Goal: Task Accomplishment & Management: Complete application form

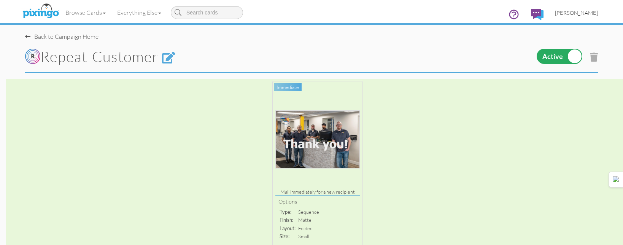
click at [590, 8] on link "[PERSON_NAME]" at bounding box center [576, 12] width 54 height 19
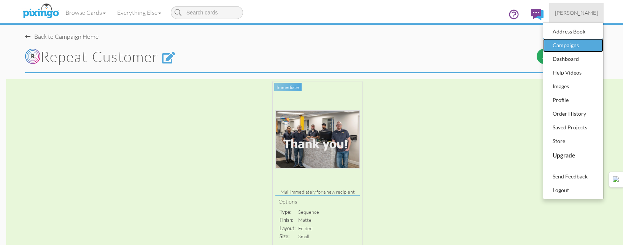
click at [572, 48] on div "Campaigns" at bounding box center [573, 45] width 45 height 11
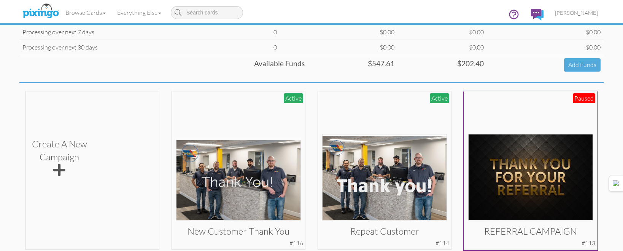
scroll to position [152, 0]
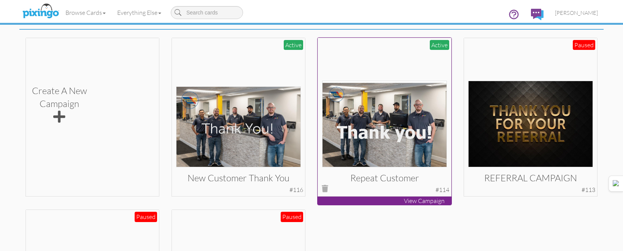
click at [373, 130] on img at bounding box center [384, 124] width 125 height 86
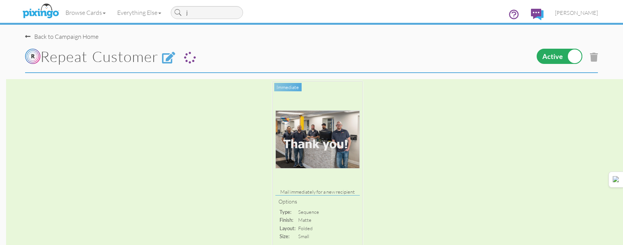
type input "je"
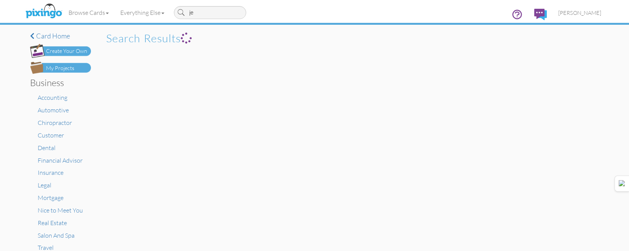
type input "j"
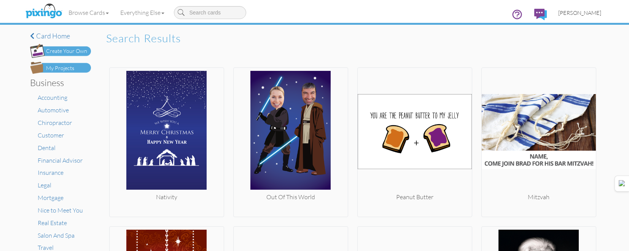
click at [585, 8] on link "[PERSON_NAME]" at bounding box center [579, 12] width 54 height 19
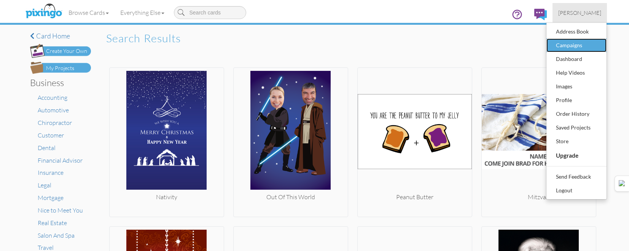
click at [574, 48] on div "Campaigns" at bounding box center [576, 45] width 45 height 11
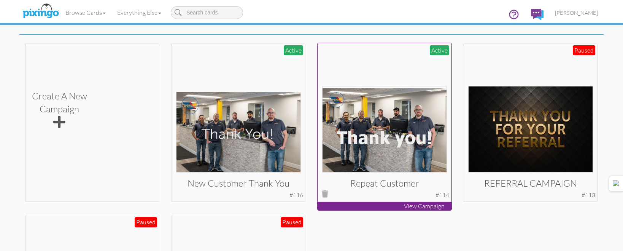
scroll to position [152, 0]
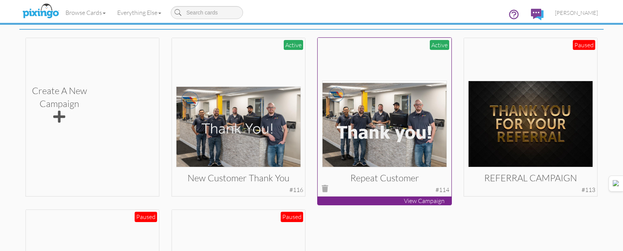
click at [367, 123] on img at bounding box center [384, 124] width 125 height 86
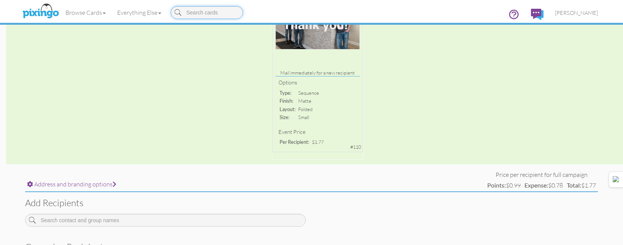
scroll to position [248, 0]
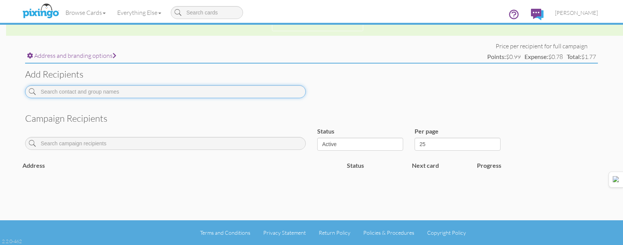
click at [254, 94] on input at bounding box center [165, 91] width 281 height 13
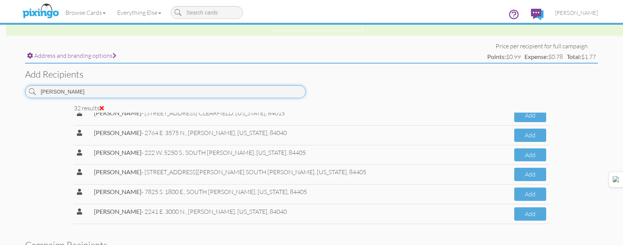
scroll to position [190, 0]
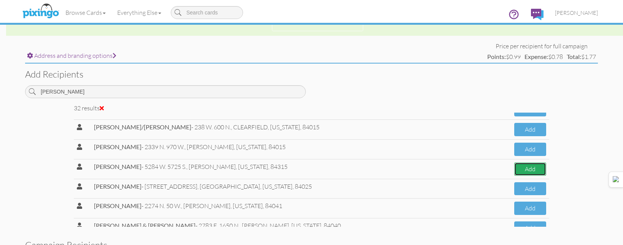
click at [522, 165] on button "Add" at bounding box center [530, 168] width 32 height 13
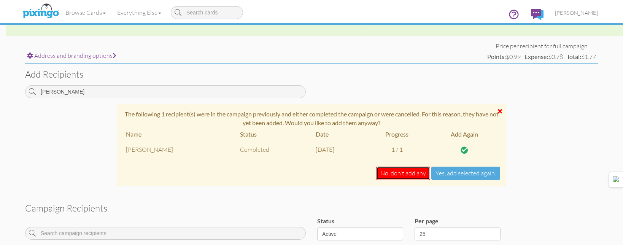
click at [388, 172] on button "No, don't add any" at bounding box center [403, 173] width 54 height 13
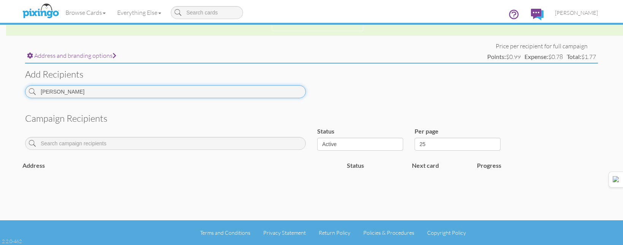
click at [255, 91] on input "[PERSON_NAME]" at bounding box center [165, 91] width 281 height 13
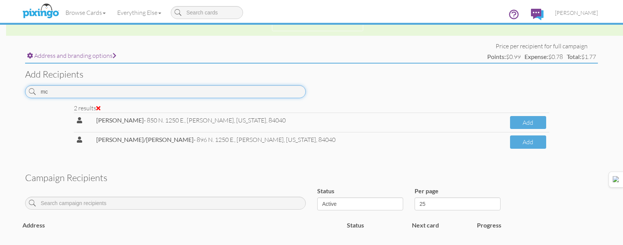
type input "m"
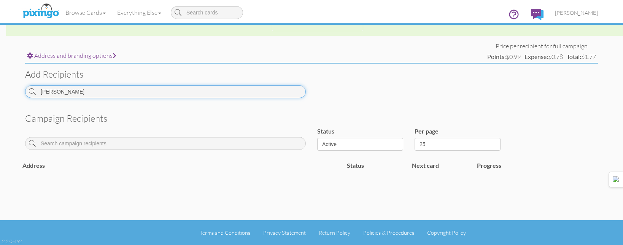
click at [176, 94] on input "[PERSON_NAME]" at bounding box center [165, 91] width 281 height 13
click at [140, 86] on input "[PERSON_NAME]" at bounding box center [165, 91] width 281 height 13
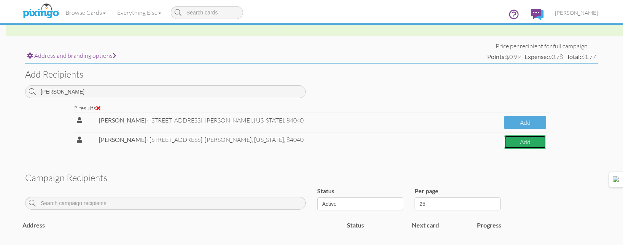
click at [526, 145] on button "Add" at bounding box center [525, 141] width 42 height 13
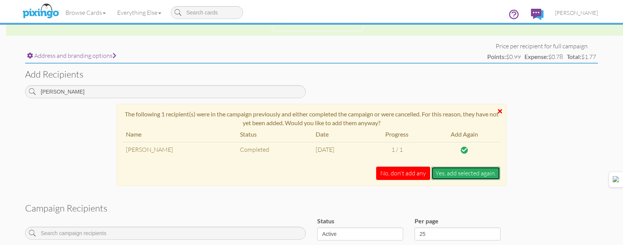
click at [490, 171] on button "Yes, add selected again." at bounding box center [465, 173] width 69 height 13
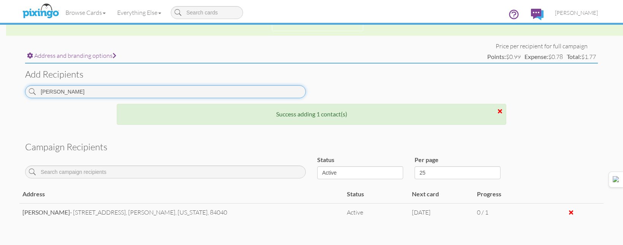
click at [259, 87] on input "[PERSON_NAME]" at bounding box center [165, 91] width 281 height 13
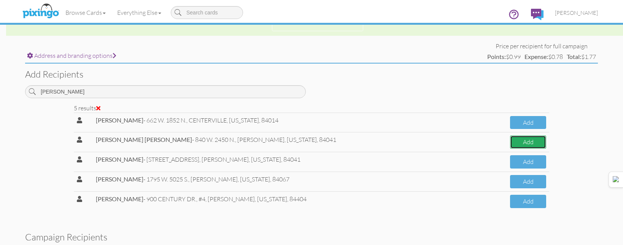
click at [519, 138] on button "Add" at bounding box center [528, 141] width 36 height 13
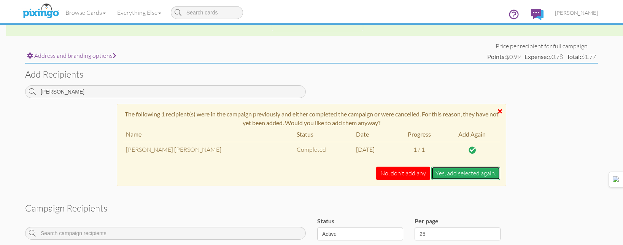
click at [482, 170] on button "Yes, add selected again." at bounding box center [465, 173] width 69 height 13
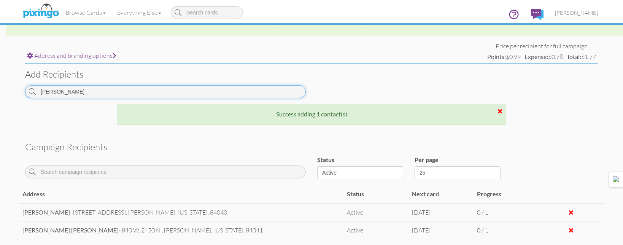
click at [220, 88] on input "[PERSON_NAME]" at bounding box center [165, 91] width 281 height 13
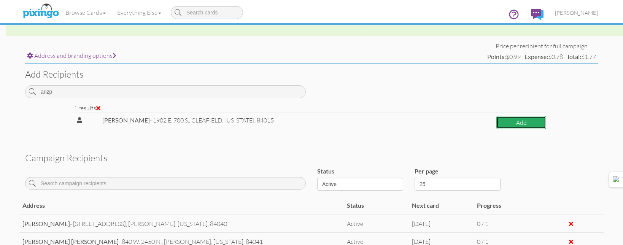
click at [520, 125] on button "Add" at bounding box center [521, 122] width 50 height 13
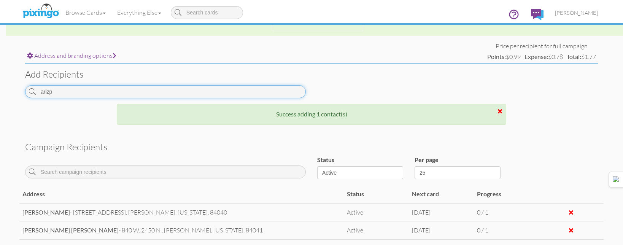
click at [125, 94] on input "arizp" at bounding box center [165, 91] width 281 height 13
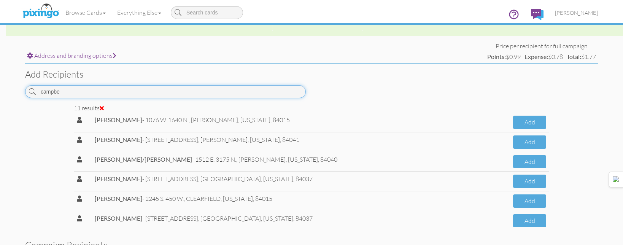
scroll to position [110, 0]
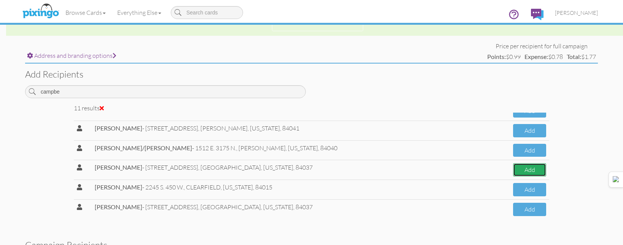
click at [513, 170] on button "Add" at bounding box center [529, 169] width 33 height 13
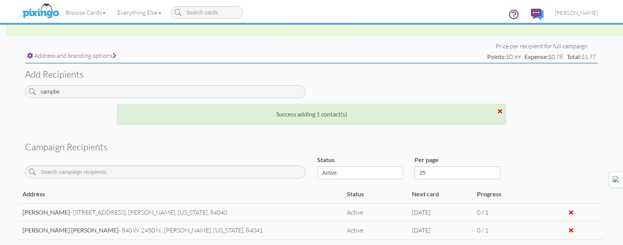
click at [273, 102] on div "campbe" at bounding box center [165, 94] width 292 height 19
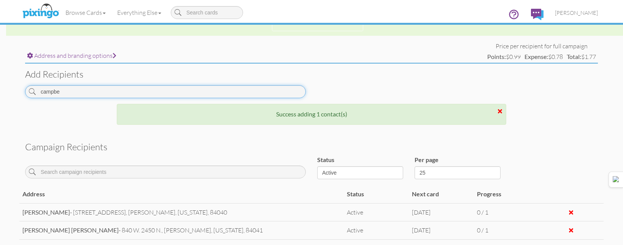
click at [272, 93] on input "campbe" at bounding box center [165, 91] width 281 height 13
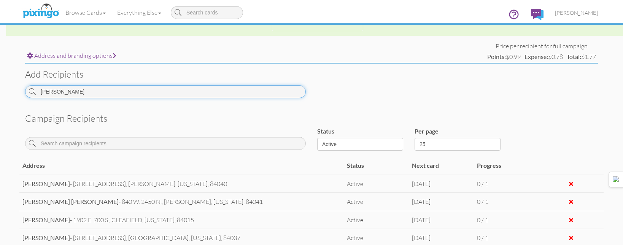
click at [159, 97] on input "[PERSON_NAME]" at bounding box center [165, 91] width 281 height 13
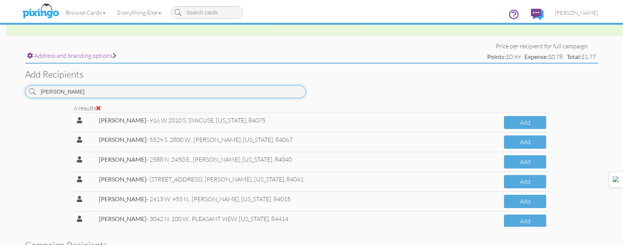
scroll to position [12, 0]
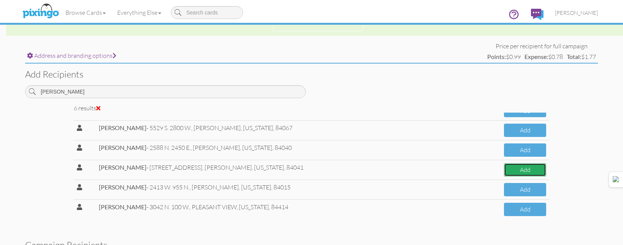
click at [515, 172] on button "Add" at bounding box center [525, 169] width 42 height 13
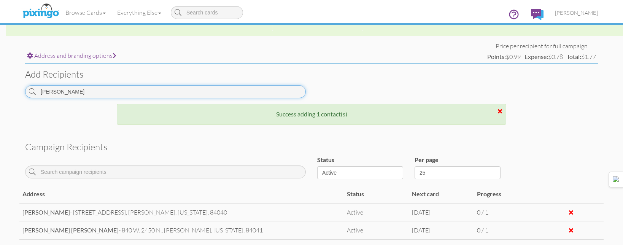
click at [245, 87] on input "[PERSON_NAME]" at bounding box center [165, 91] width 281 height 13
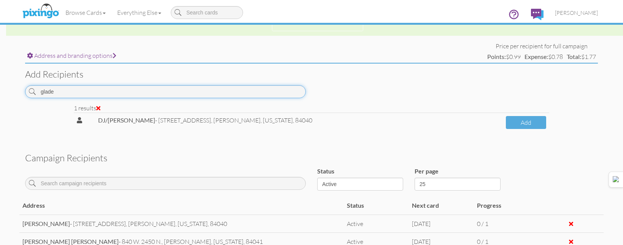
click at [275, 87] on input "glade" at bounding box center [165, 91] width 281 height 13
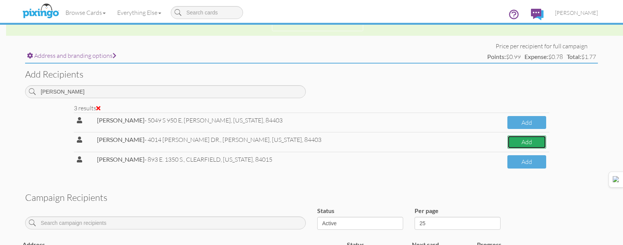
click at [519, 138] on button "Add" at bounding box center [526, 141] width 39 height 13
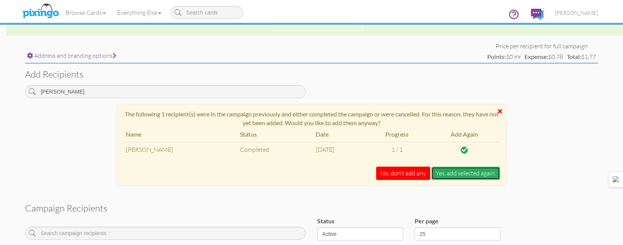
click at [481, 176] on button "Yes, add selected again." at bounding box center [465, 173] width 69 height 13
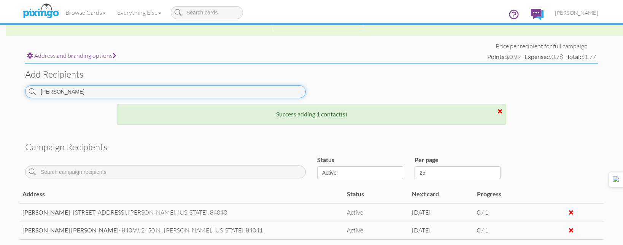
click at [268, 92] on input "[PERSON_NAME]" at bounding box center [165, 91] width 281 height 13
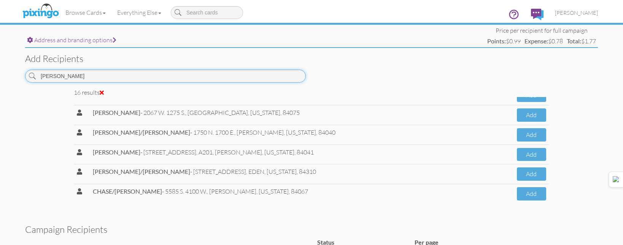
scroll to position [172, 0]
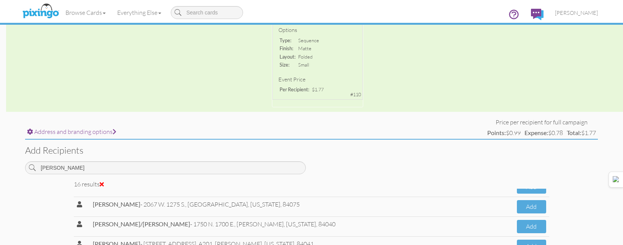
click at [184, 161] on div "Add recipients [PERSON_NAME]" at bounding box center [311, 160] width 584 height 40
click at [184, 162] on input "[PERSON_NAME]" at bounding box center [165, 167] width 281 height 13
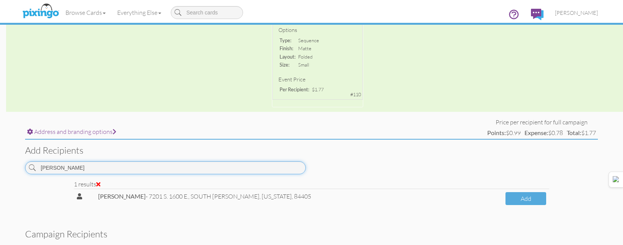
scroll to position [0, 0]
type input "[PERSON_NAME]"
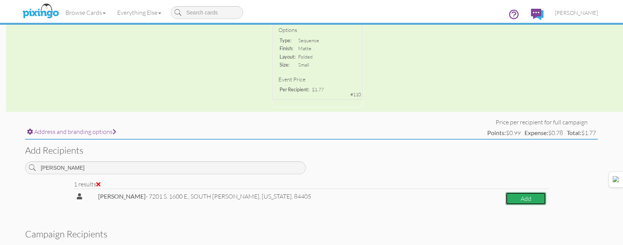
click at [506, 201] on button "Add" at bounding box center [526, 198] width 41 height 13
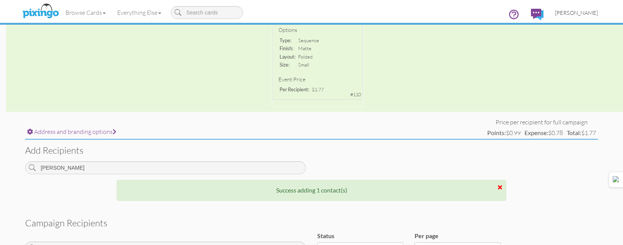
click at [557, 15] on link "[PERSON_NAME]" at bounding box center [576, 12] width 54 height 19
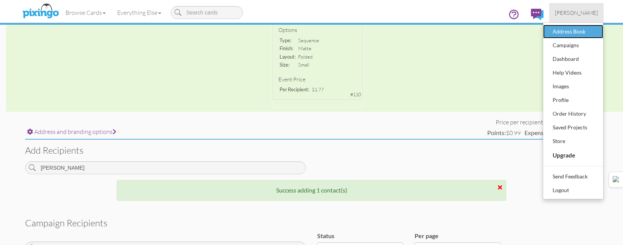
click at [559, 32] on div "Address Book" at bounding box center [573, 31] width 45 height 11
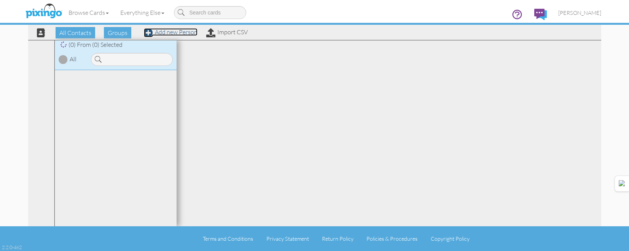
click at [177, 32] on link "Add new Person" at bounding box center [171, 32] width 54 height 8
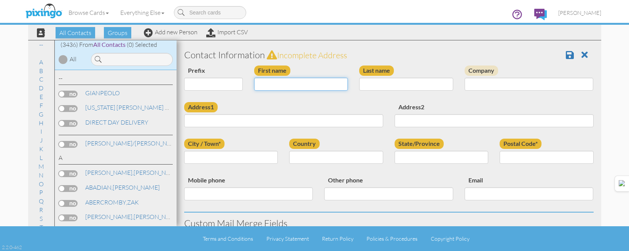
click at [328, 82] on input "First name" at bounding box center [301, 84] width 94 height 13
type input "[PERSON_NAME]"
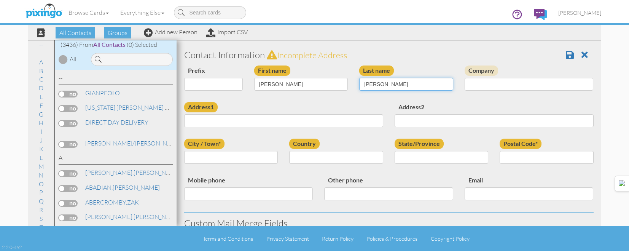
type input "[PERSON_NAME]"
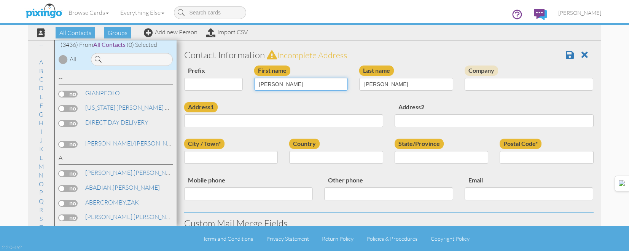
click at [328, 82] on input "[PERSON_NAME]" at bounding box center [301, 84] width 94 height 13
type input "[PERSON_NAME]"
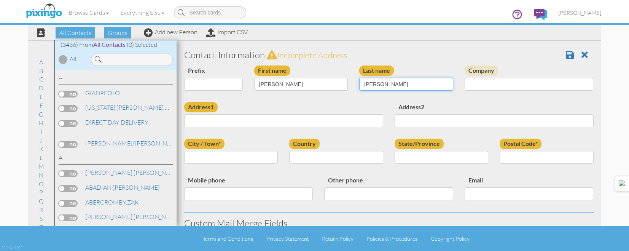
type input "ANDERSON"
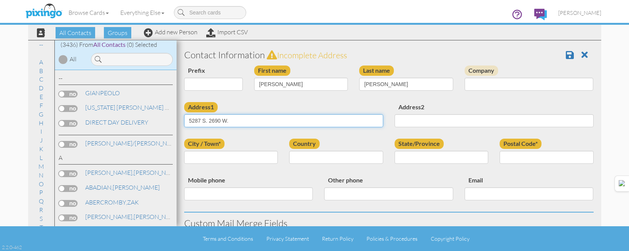
type input "5287 S. 2690 W."
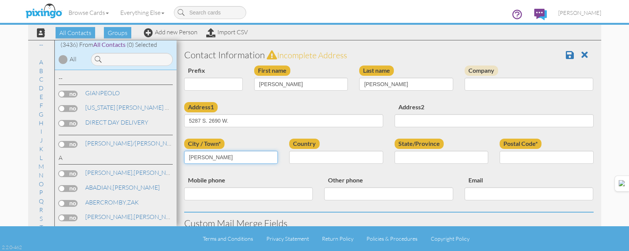
type input "[PERSON_NAME]"
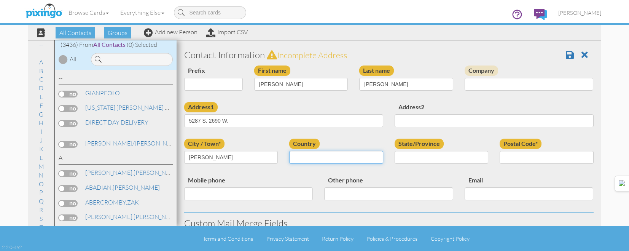
select select "object:15389"
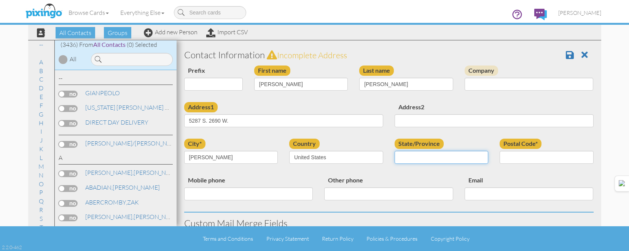
select select "object:15688"
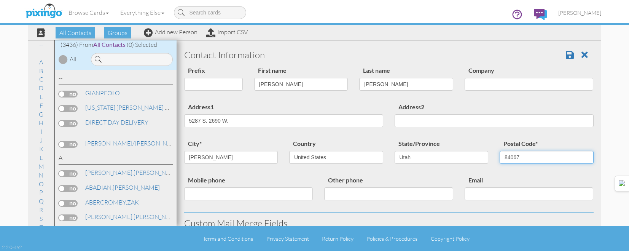
type input "84067"
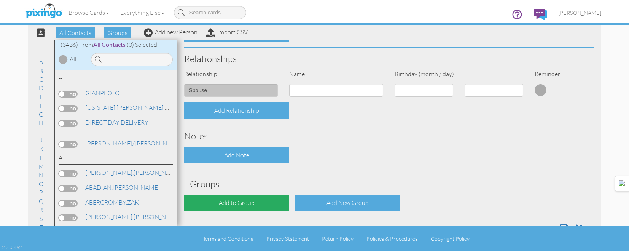
scroll to position [306, 0]
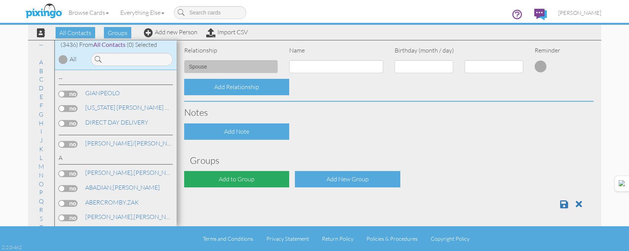
click at [252, 173] on div "Add to Group" at bounding box center [236, 179] width 105 height 16
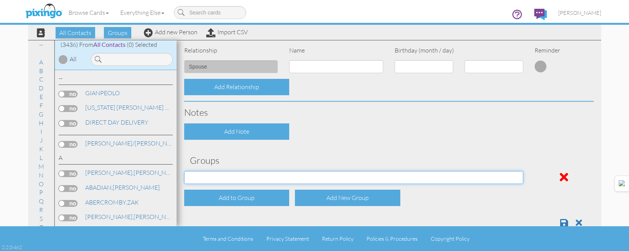
click at [265, 174] on select "APRIL 2022 APRIL 2023 APRIL 2024 APRIL 2025 AUG 2023 AUG 2024 AUG 2025 AUGUST 2…" at bounding box center [353, 177] width 339 height 13
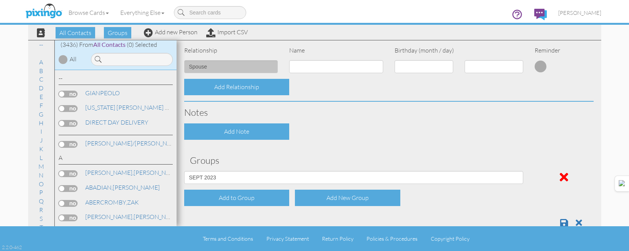
click at [337, 199] on div "Add New Group" at bounding box center [347, 197] width 105 height 16
click at [326, 172] on select "APRIL 2022 APRIL 2023 APRIL 2024 APRIL 2025 AUG 2023 AUG 2024 AUG 2025 AUGUST 2…" at bounding box center [353, 177] width 339 height 13
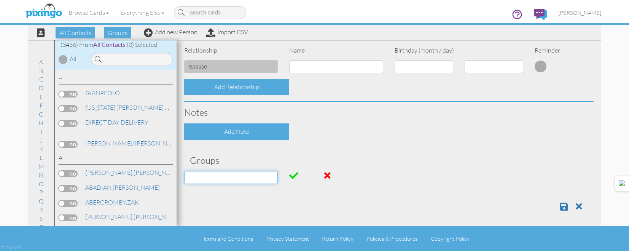
click at [253, 182] on input at bounding box center [231, 177] width 94 height 13
type input "[DATE]"
click at [291, 175] on span at bounding box center [293, 175] width 9 height 9
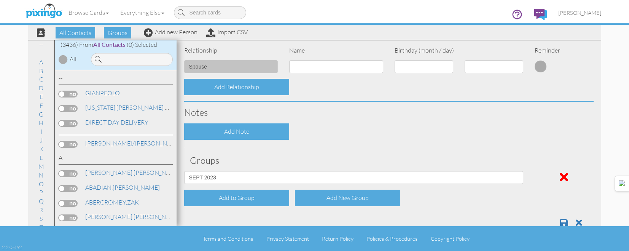
click at [372, 173] on select "APRIL 2022 APRIL 2023 APRIL 2024 APRIL 2025 AUG 2023 AUG 2024 AUG 2025 AUGUST 2…" at bounding box center [353, 177] width 339 height 13
select select "object:15726"
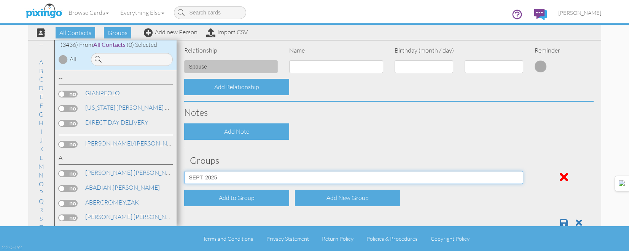
click at [184, 171] on select "APRIL 2022 APRIL 2023 APRIL 2024 APRIL 2025 AUG 2023 AUG 2024 AUG 2025 AUGUST 2…" at bounding box center [353, 177] width 339 height 13
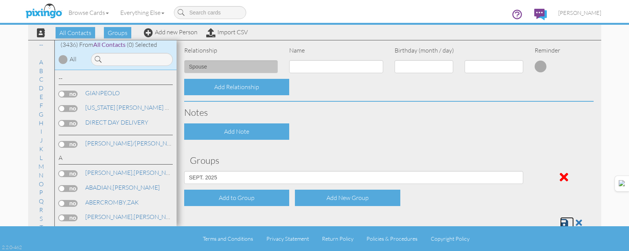
scroll to position [308, 0]
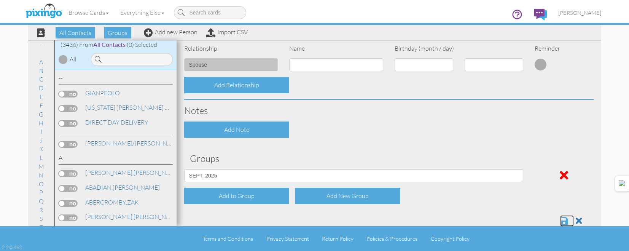
click at [560, 218] on span at bounding box center [564, 220] width 8 height 9
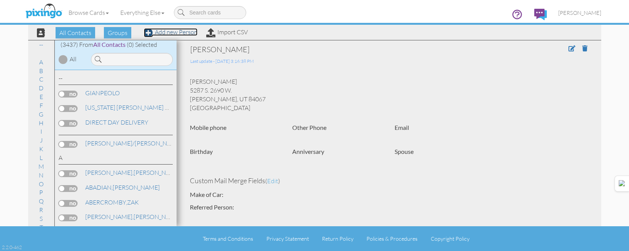
click at [180, 31] on link "Add new Person" at bounding box center [171, 32] width 54 height 8
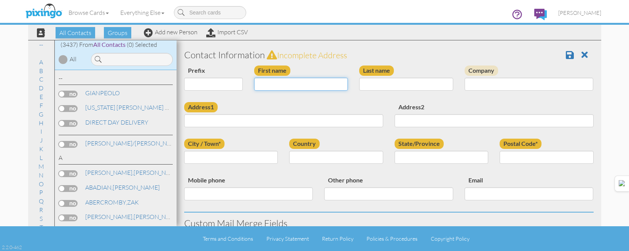
click at [324, 81] on input "First name" at bounding box center [301, 84] width 94 height 13
type input "KEELY"
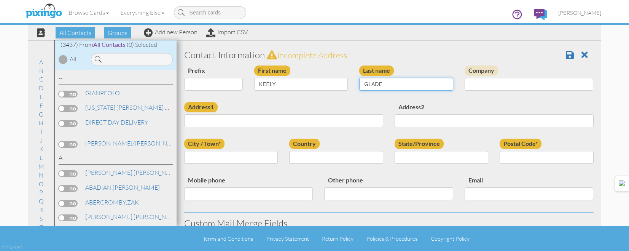
type input "GLADE"
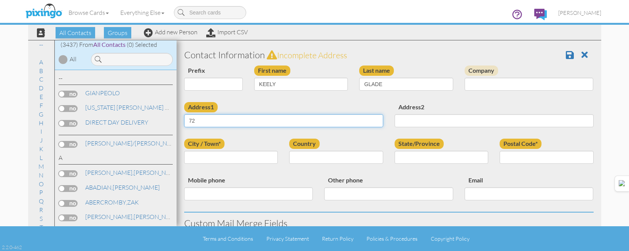
type input "7"
type input "4272 W. 5550 S."
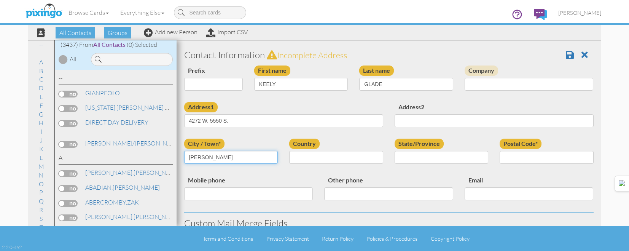
type input "[PERSON_NAME]"
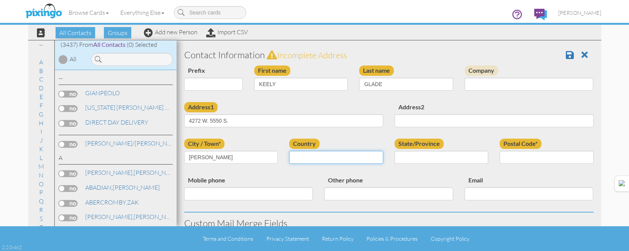
select select "object:10673"
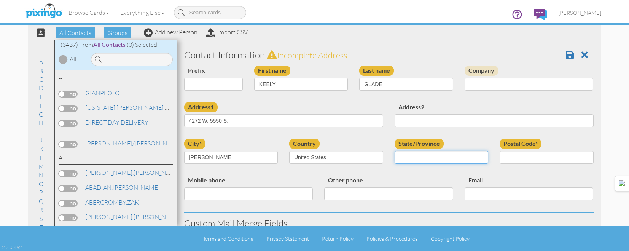
select select "object:10972"
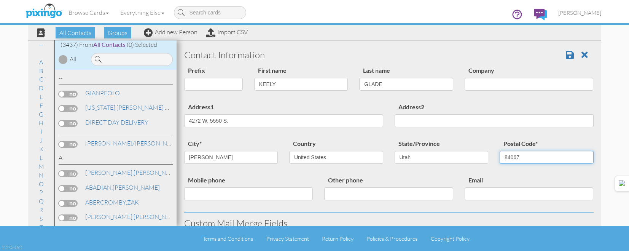
type input "84067"
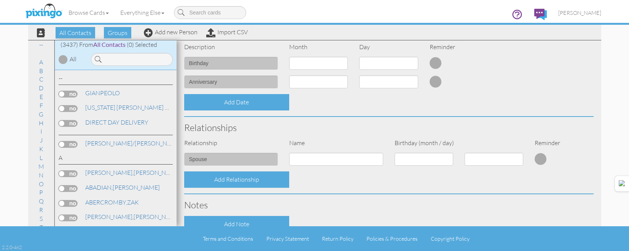
scroll to position [306, 0]
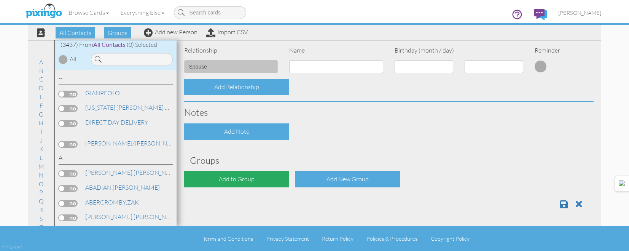
click at [272, 185] on div "Add to Group" at bounding box center [236, 179] width 105 height 16
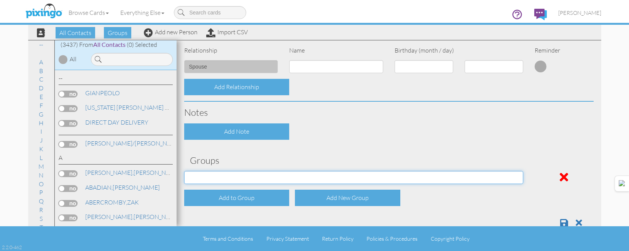
click at [267, 174] on select "[DATE] [DATE] [DATE] [DATE] [DATE] [DATE] [DATE] [DATE] [DATE] [DATE] [DATE] [D…" at bounding box center [353, 177] width 339 height 13
select select "object:11031"
click at [184, 171] on select "[DATE] [DATE] [DATE] [DATE] [DATE] [DATE] [DATE] [DATE] [DATE] [DATE] [DATE] [D…" at bounding box center [353, 177] width 339 height 13
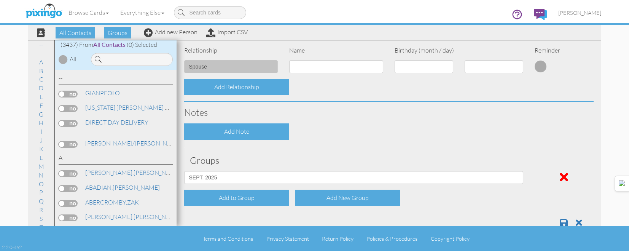
click at [329, 66] on input at bounding box center [336, 66] width 94 height 13
type input "SSSSSSSS"
click at [331, 67] on input "SSSSSSSS" at bounding box center [336, 66] width 94 height 13
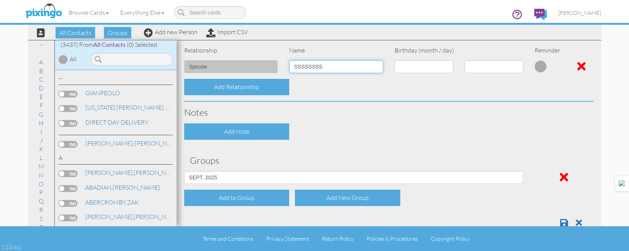
click at [331, 67] on input "SSSSSSSS" at bounding box center [336, 66] width 94 height 13
click at [334, 68] on input at bounding box center [336, 66] width 94 height 13
click at [368, 101] on div at bounding box center [388, 101] width 409 height 1
click at [560, 221] on span at bounding box center [564, 222] width 8 height 9
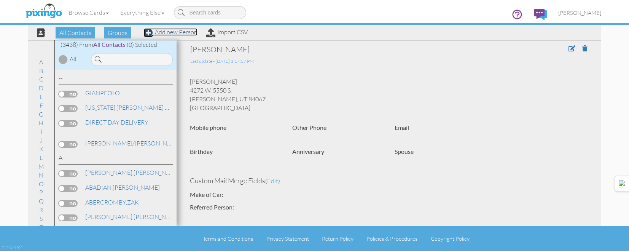
drag, startPoint x: 181, startPoint y: 33, endPoint x: 293, endPoint y: 78, distance: 121.0
click at [181, 33] on link "Add new Person" at bounding box center [171, 32] width 54 height 8
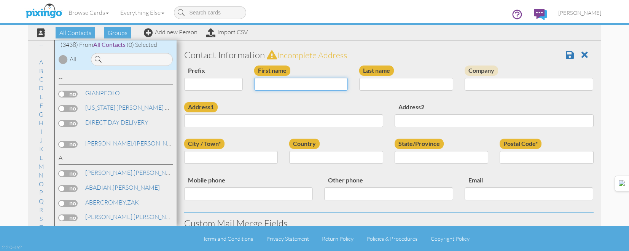
click at [295, 86] on input "First name" at bounding box center [301, 84] width 94 height 13
type input "[PERSON_NAME]"
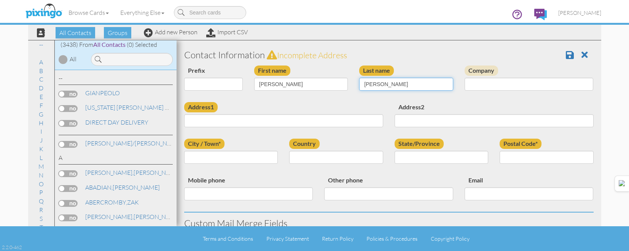
type input "HOLMES"
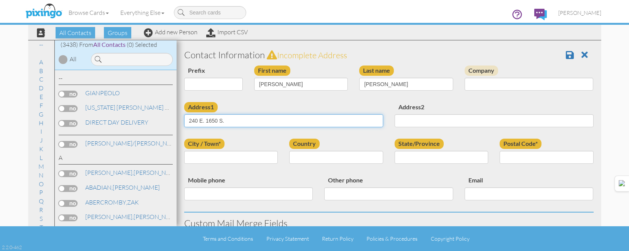
type input "240 E. 1650 S."
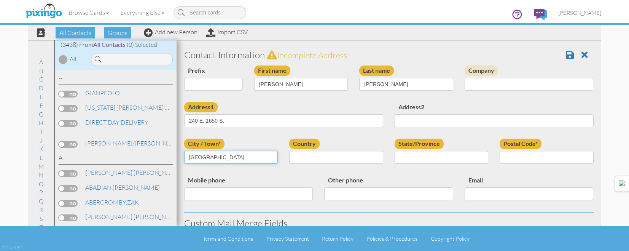
type input "KAYSVILLE"
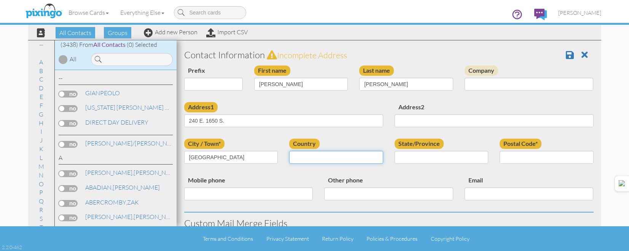
select select "object:10676"
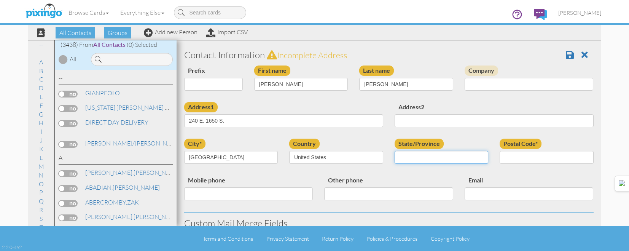
select select "object:10975"
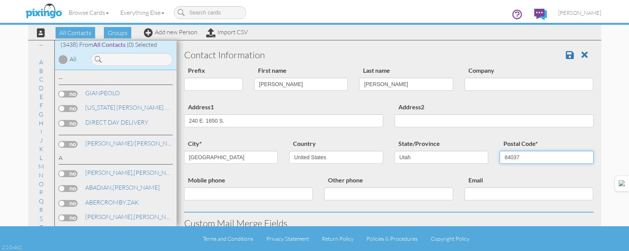
type input "84037"
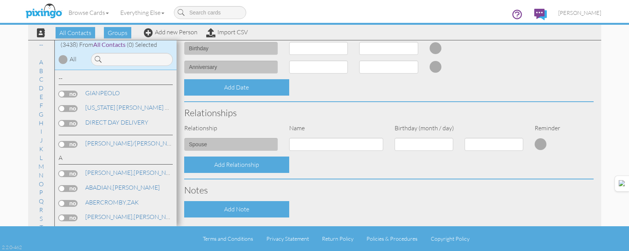
scroll to position [306, 0]
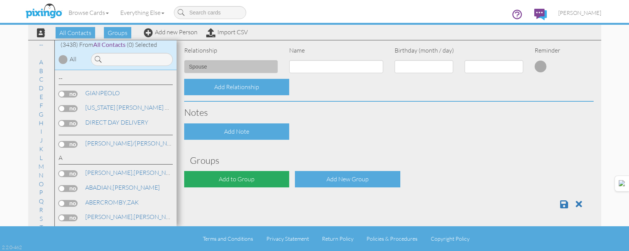
click at [231, 179] on div "Add to Group" at bounding box center [236, 179] width 105 height 16
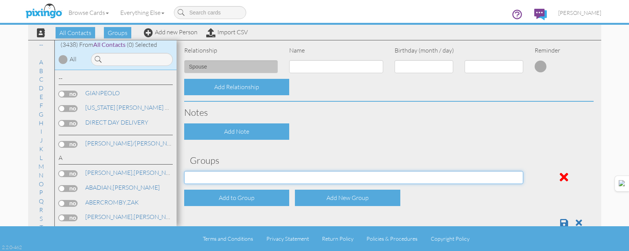
click at [241, 173] on select "APRIL 2022 APRIL 2023 APRIL 2024 APRIL 2025 AUG 2023 AUG 2024 AUG 2025 AUGUST 2…" at bounding box center [353, 177] width 339 height 13
select select "object:11034"
click at [184, 171] on select "APRIL 2022 APRIL 2023 APRIL 2024 APRIL 2025 AUG 2023 AUG 2024 AUG 2025 AUGUST 2…" at bounding box center [353, 177] width 339 height 13
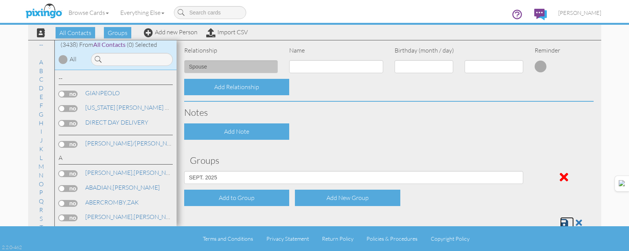
scroll to position [308, 0]
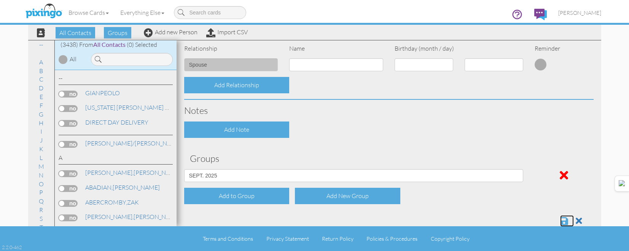
click at [560, 220] on span at bounding box center [564, 220] width 8 height 9
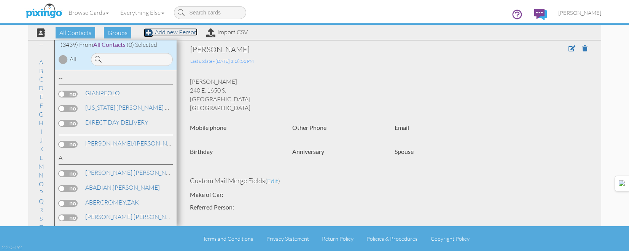
click at [185, 31] on link "Add new Person" at bounding box center [171, 32] width 54 height 8
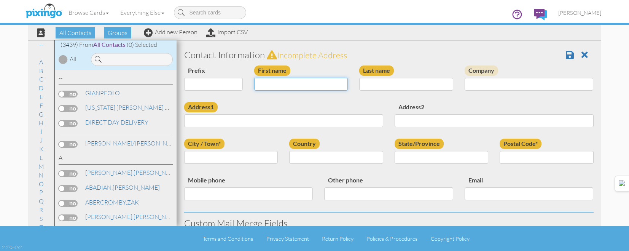
click at [296, 84] on input "First name" at bounding box center [301, 84] width 94 height 13
type input "[PERSON_NAME]"
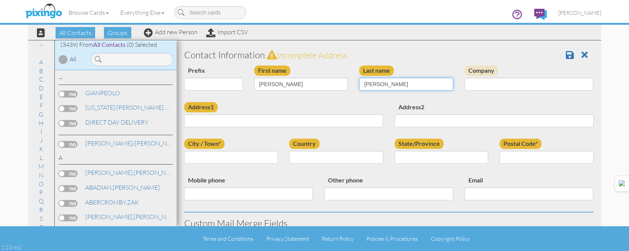
type input "FULMER"
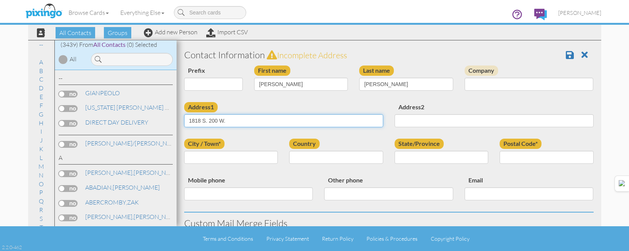
type input "1818 S. 200 W."
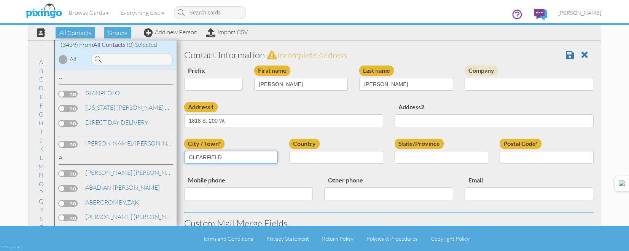
type input "CLEARFIELD"
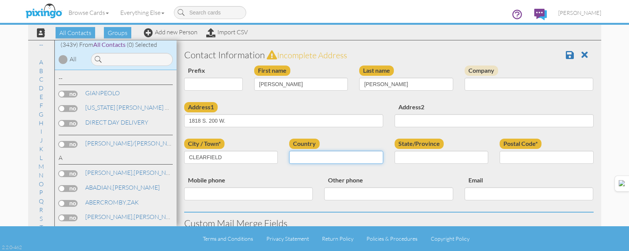
select select "object:10679"
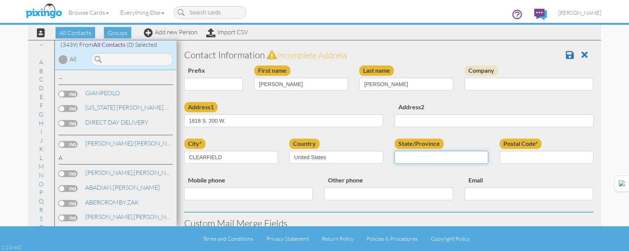
select select "object:10978"
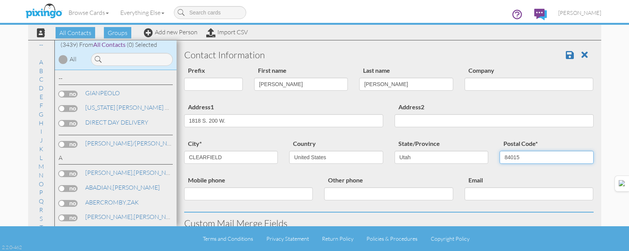
type input "84015"
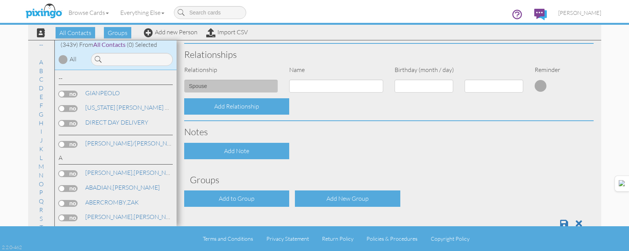
scroll to position [306, 0]
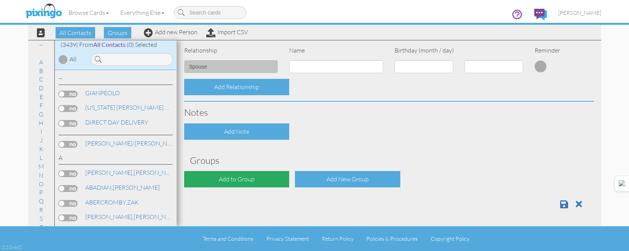
click at [254, 179] on div "Add to Group" at bounding box center [236, 179] width 105 height 16
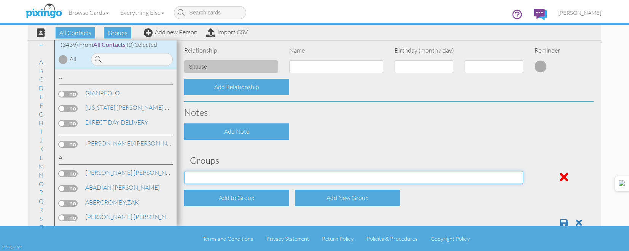
click at [258, 176] on select "[DATE] [DATE] [DATE] [DATE] [DATE] [DATE] [DATE] [DATE] [DATE] [DATE] [DATE] [D…" at bounding box center [353, 177] width 339 height 13
drag, startPoint x: 258, startPoint y: 178, endPoint x: 414, endPoint y: 177, distance: 156.0
click at [258, 178] on select "[DATE] [DATE] [DATE] [DATE] [DATE] [DATE] [DATE] [DATE] [DATE] [DATE] [DATE] [D…" at bounding box center [353, 177] width 339 height 13
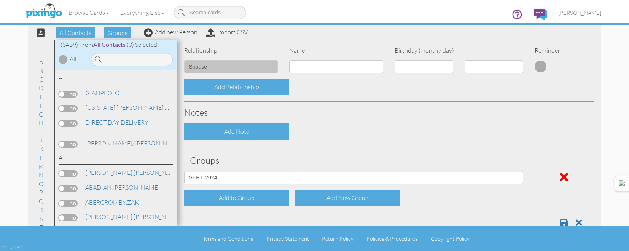
click at [344, 171] on select "[DATE] [DATE] [DATE] [DATE] [DATE] [DATE] [DATE] [DATE] [DATE] [DATE] [DATE] [D…" at bounding box center [353, 177] width 339 height 13
select select "object:11037"
click at [184, 171] on select "[DATE] [DATE] [DATE] [DATE] [DATE] [DATE] [DATE] [DATE] [DATE] [DATE] [DATE] [D…" at bounding box center [353, 177] width 339 height 13
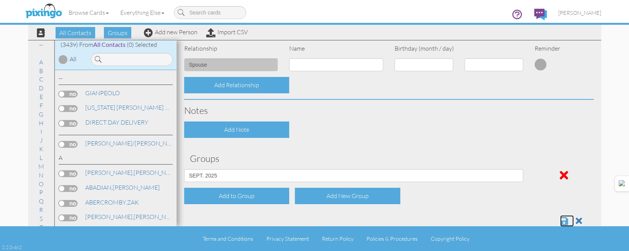
click at [562, 221] on span at bounding box center [564, 220] width 8 height 9
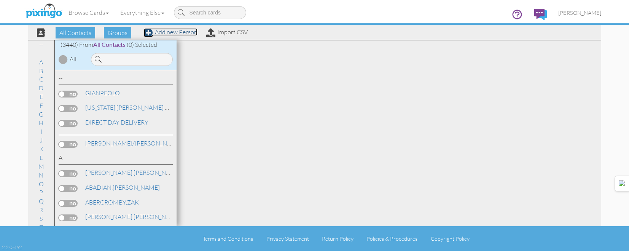
click at [175, 31] on link "Add new Person" at bounding box center [171, 32] width 54 height 8
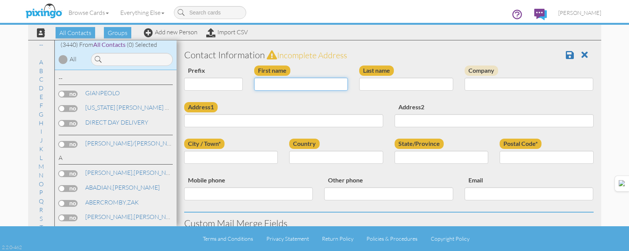
click at [306, 86] on input "First name" at bounding box center [301, 84] width 94 height 13
type input "[PERSON_NAME]"
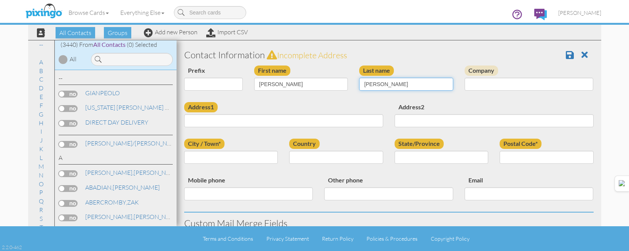
type input "MCMILLAN"
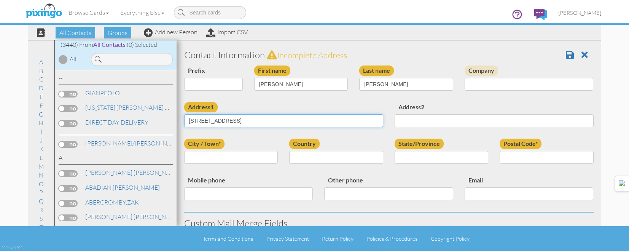
type input "[STREET_ADDRESS]"
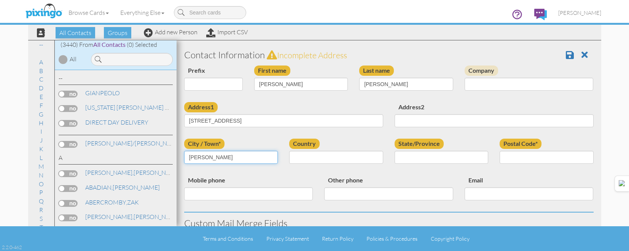
type input "[PERSON_NAME]"
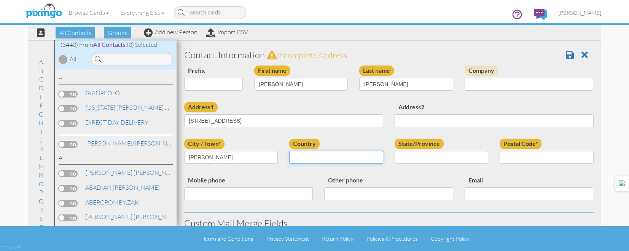
select select "object:10661"
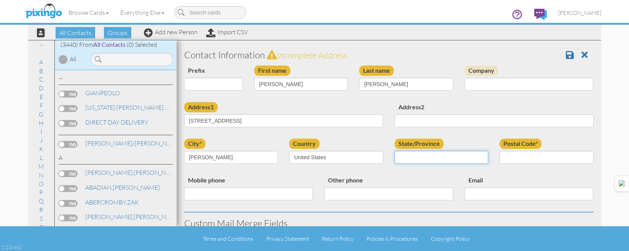
select select "object:10960"
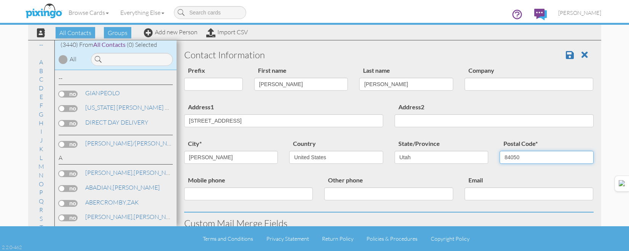
type input "84050"
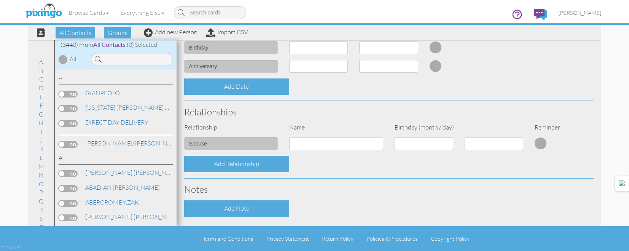
scroll to position [306, 0]
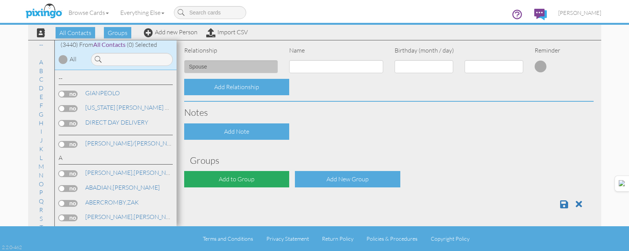
click div "Add to Group"
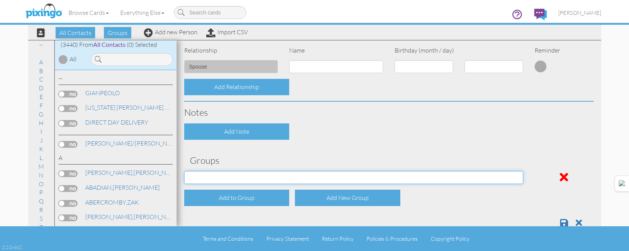
click select "APRIL 2022 APRIL 2023 APRIL 2024 APRIL 2025 AUG 2023 AUG 2024 AUG 2025 AUGUST 2…"
select select "object:11019"
click select "APRIL 2022 APRIL 2023 APRIL 2024 APRIL 2025 AUG 2023 AUG 2024 AUG 2025 AUGUST 2…"
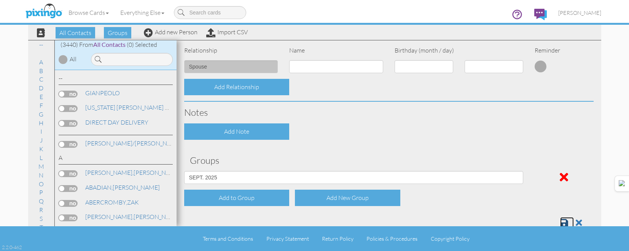
scroll to position [308, 0]
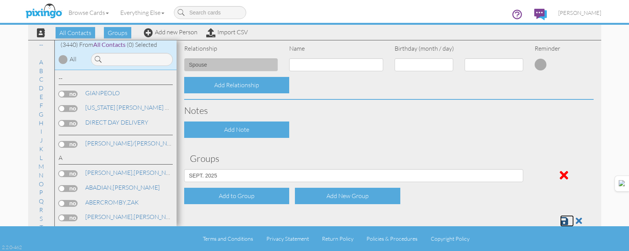
click link
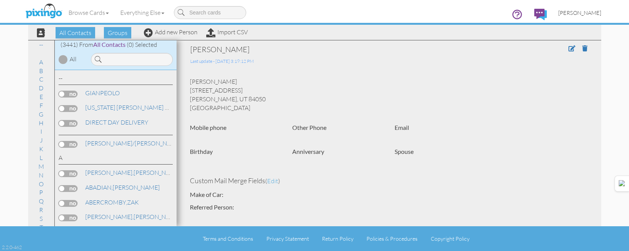
click at [576, 11] on span "[PERSON_NAME]" at bounding box center [579, 13] width 43 height 6
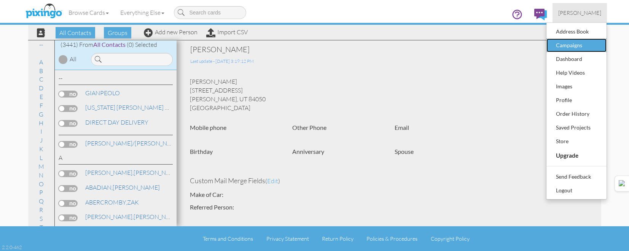
click at [562, 49] on div "Campaigns" at bounding box center [576, 45] width 45 height 11
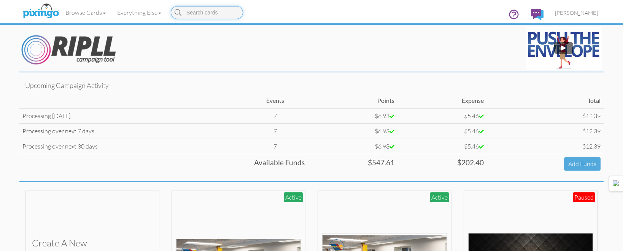
scroll to position [114, 0]
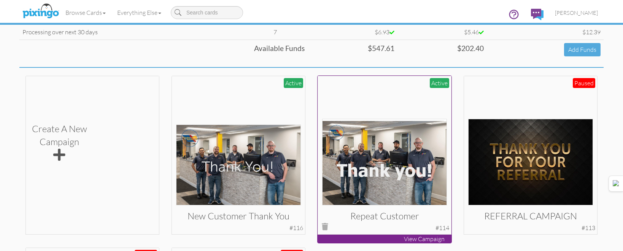
click at [389, 156] on img at bounding box center [384, 162] width 125 height 86
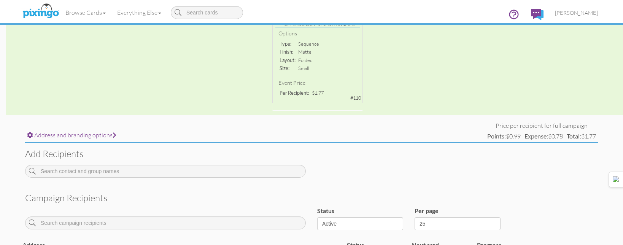
scroll to position [248, 0]
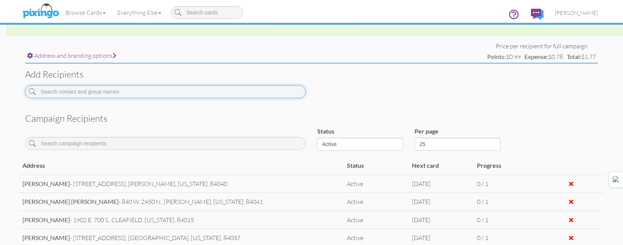
click at [288, 90] on input at bounding box center [165, 91] width 281 height 13
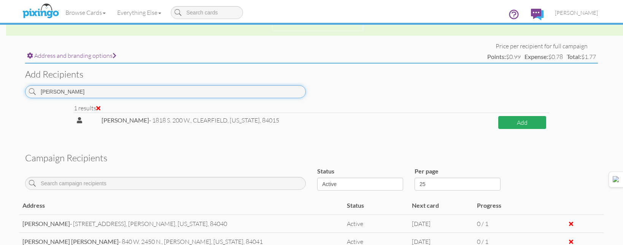
type input "[PERSON_NAME]"
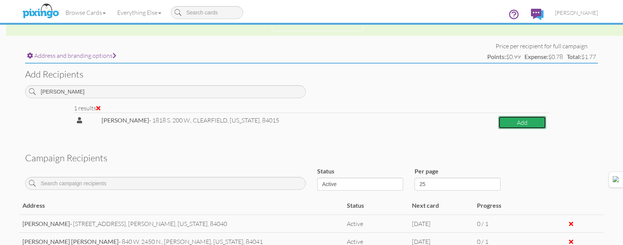
click at [512, 121] on button "Add" at bounding box center [522, 122] width 48 height 13
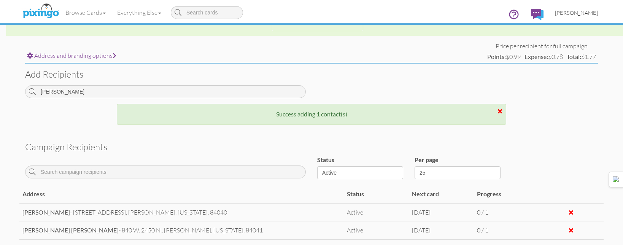
click at [558, 8] on link "[PERSON_NAME]" at bounding box center [576, 12] width 54 height 19
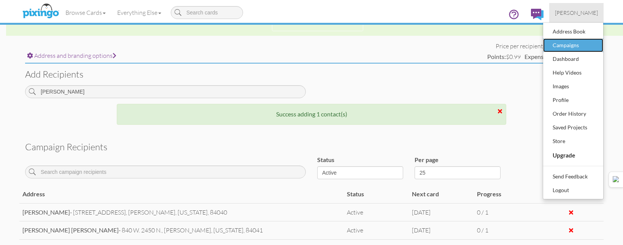
click at [571, 48] on div "Campaigns" at bounding box center [573, 45] width 45 height 11
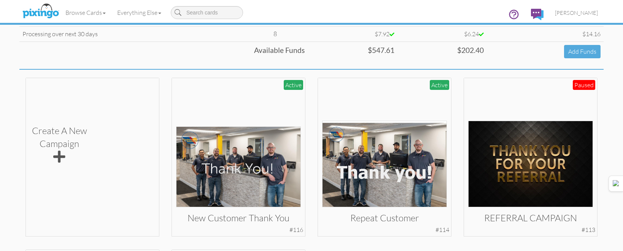
scroll to position [114, 0]
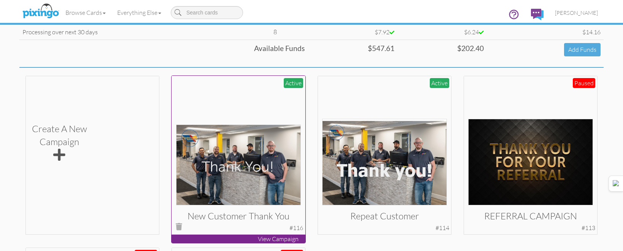
click at [259, 151] on img at bounding box center [238, 164] width 125 height 81
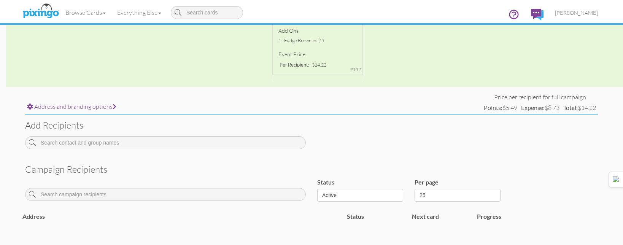
scroll to position [258, 0]
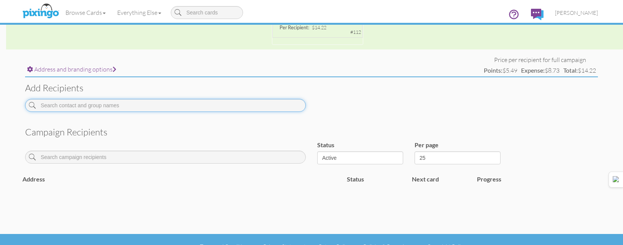
click at [257, 108] on input at bounding box center [165, 105] width 281 height 13
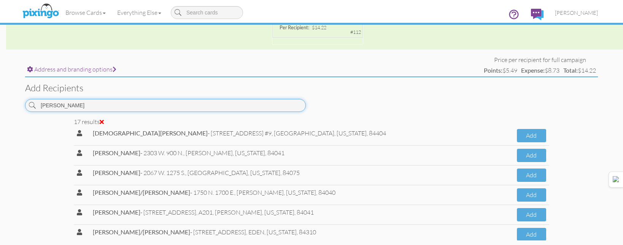
scroll to position [229, 0]
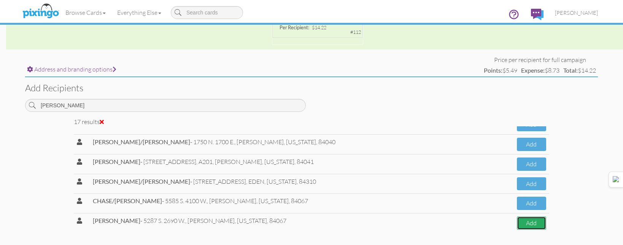
click at [527, 220] on button "Add" at bounding box center [531, 222] width 29 height 13
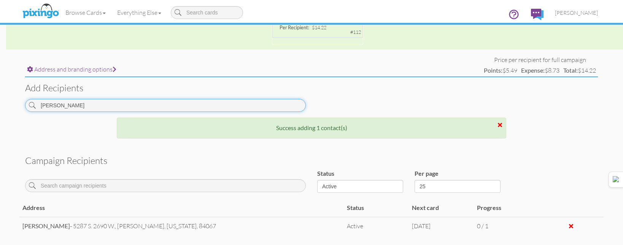
click at [209, 108] on input "[PERSON_NAME]" at bounding box center [165, 105] width 281 height 13
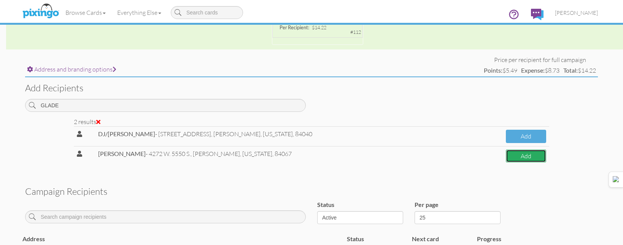
click at [520, 156] on button "Add" at bounding box center [526, 156] width 40 height 13
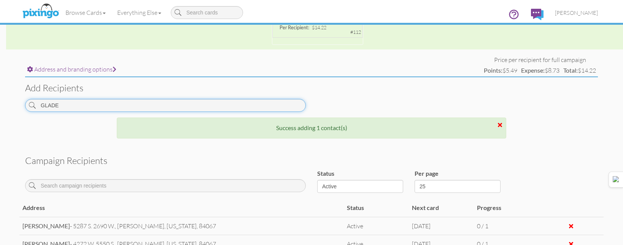
click at [232, 109] on input "GLADE" at bounding box center [165, 105] width 281 height 13
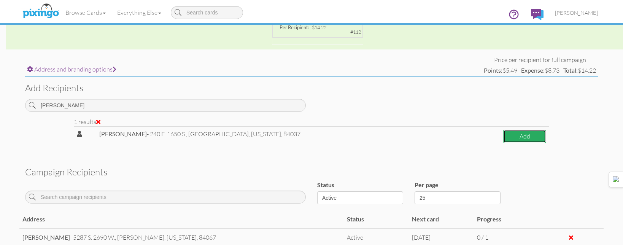
click at [503, 137] on button "Add" at bounding box center [524, 136] width 43 height 13
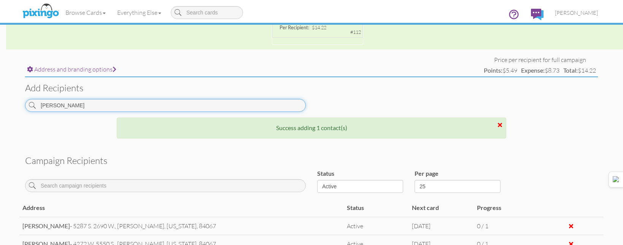
click at [218, 111] on input "[PERSON_NAME]" at bounding box center [165, 105] width 281 height 13
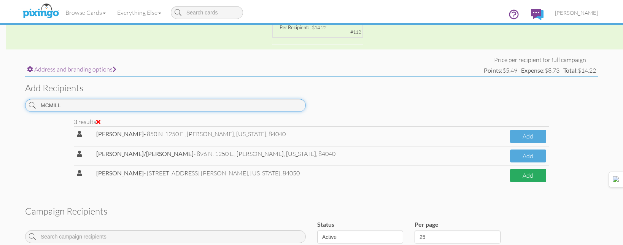
type input "MCMILL"
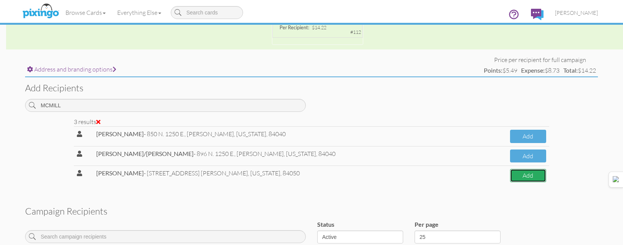
click at [512, 181] on button "Add" at bounding box center [528, 175] width 36 height 13
